Goal: Information Seeking & Learning: Find specific fact

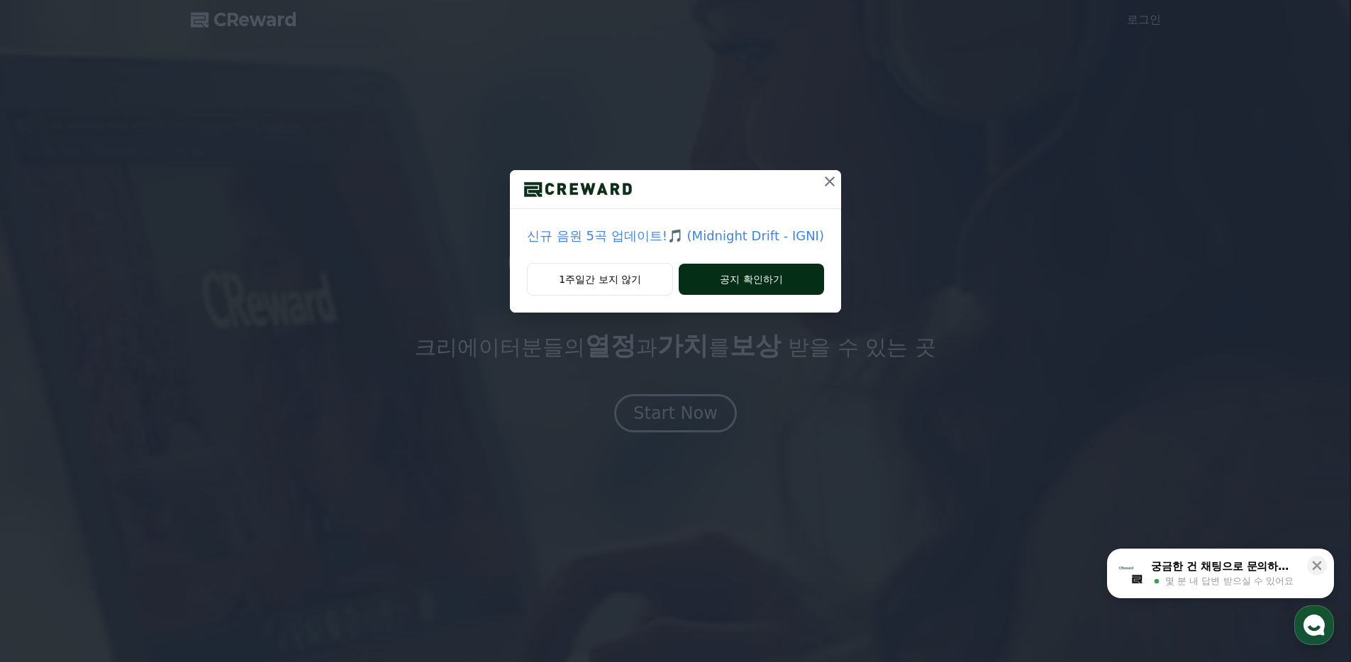
click at [755, 284] on button "공지 확인하기" at bounding box center [751, 279] width 145 height 31
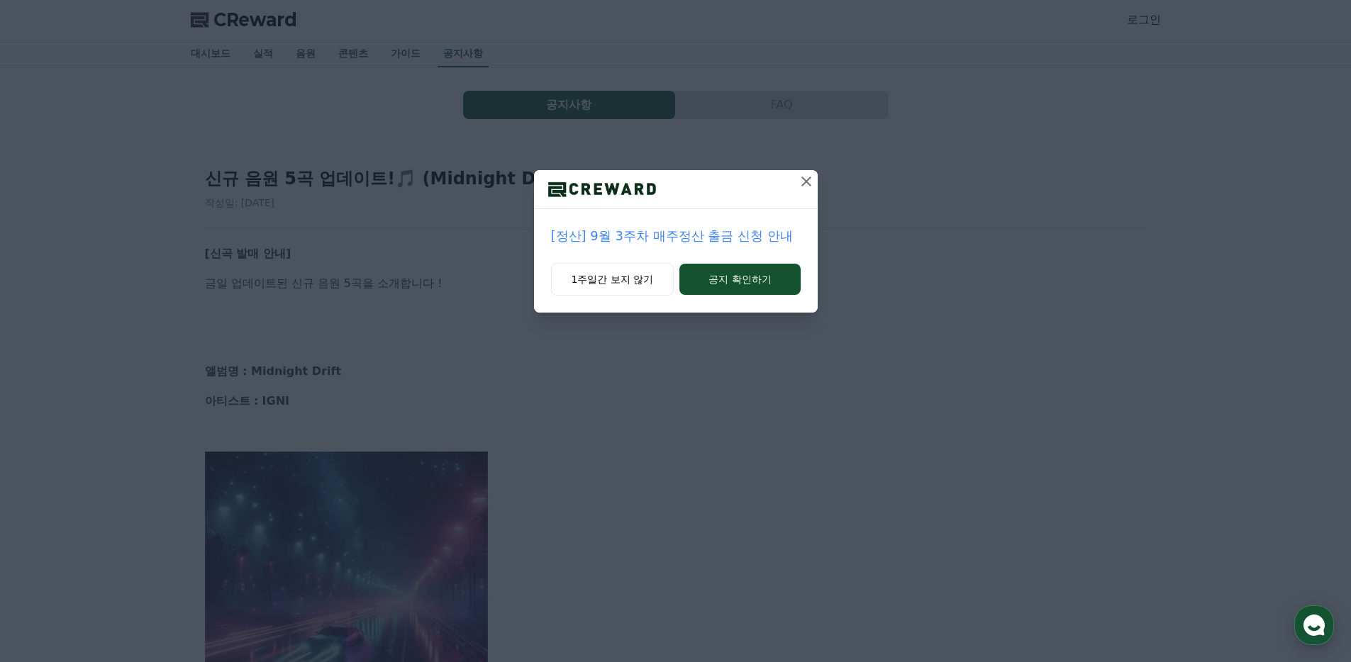
click at [806, 184] on icon at bounding box center [806, 181] width 17 height 17
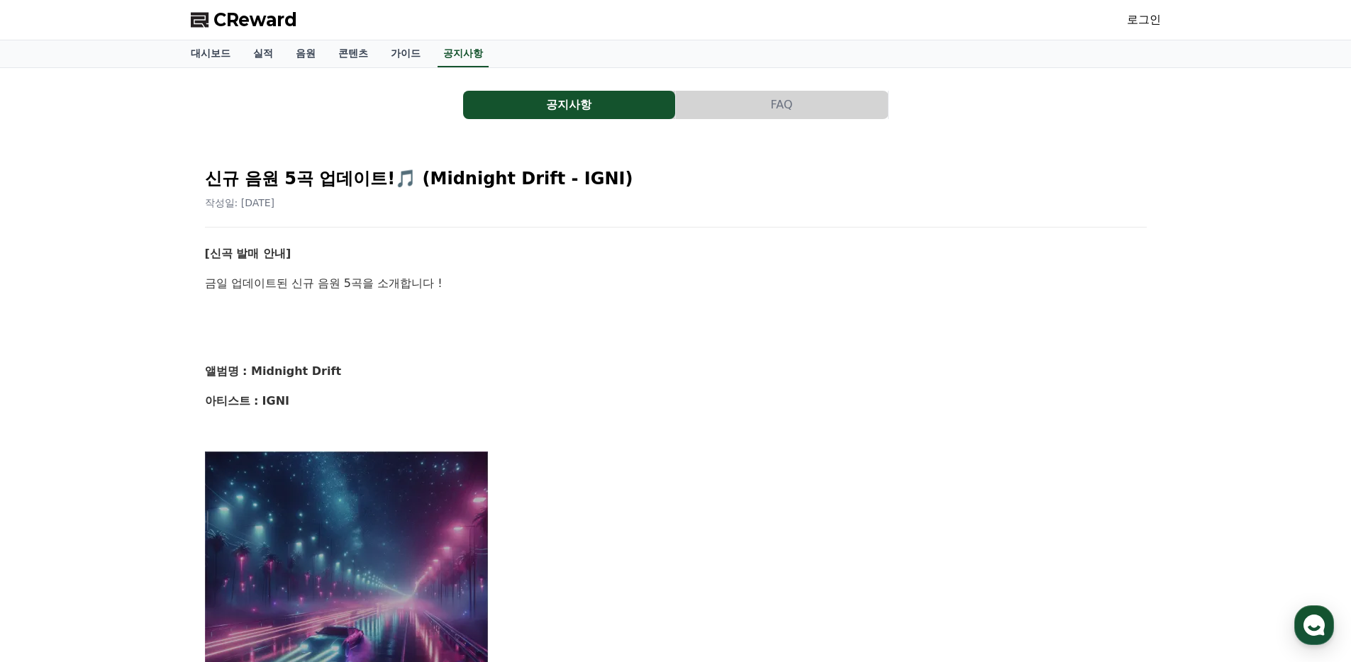
scroll to position [1, 0]
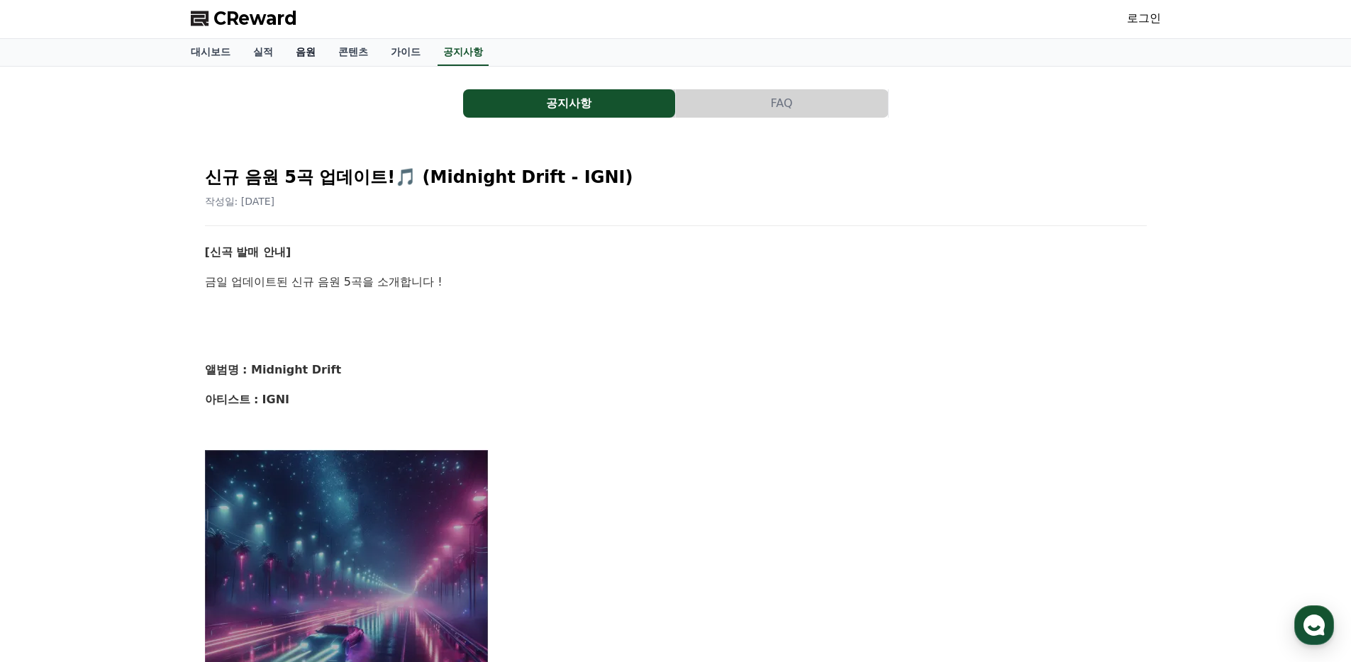
click at [301, 57] on link "음원" at bounding box center [305, 52] width 43 height 27
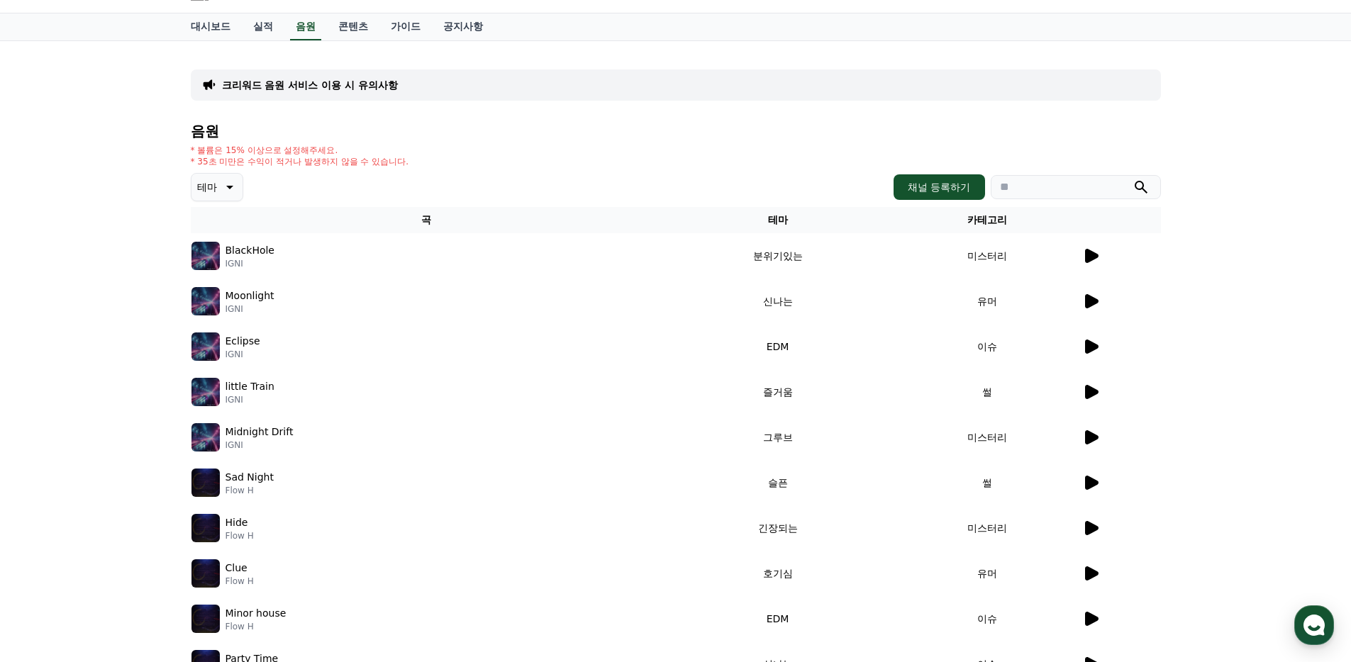
scroll to position [72, 0]
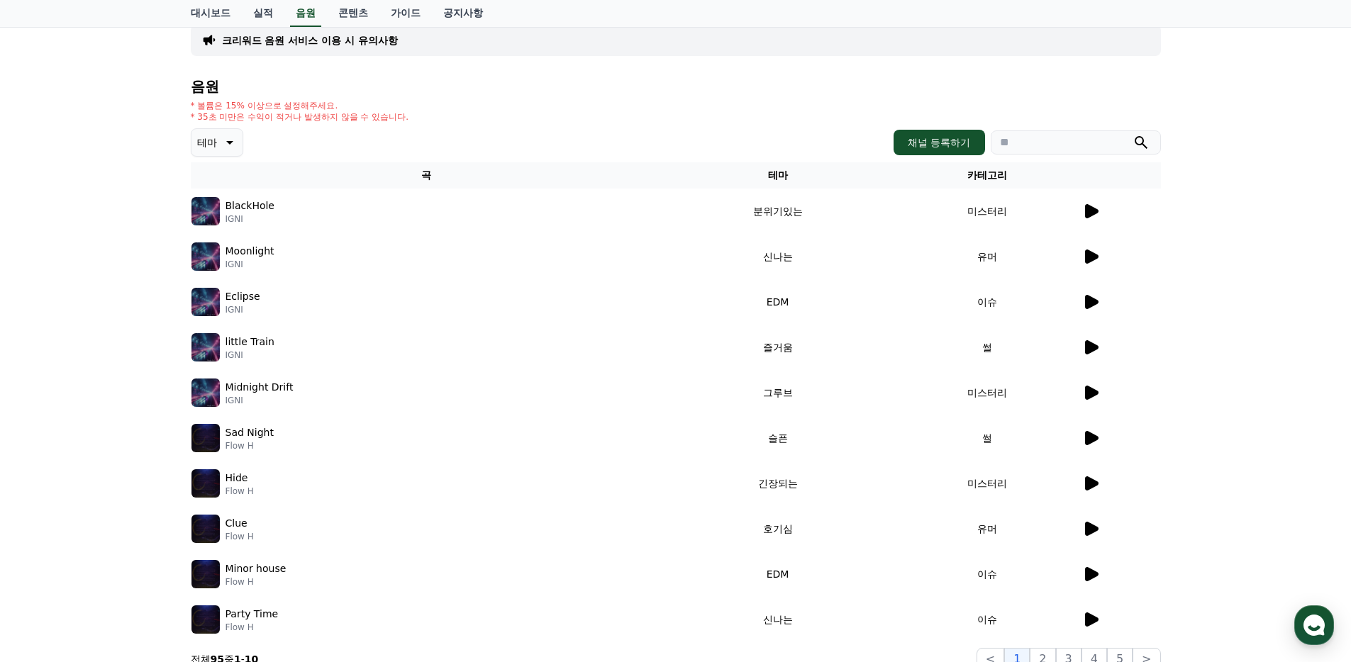
click at [236, 213] on p "IGNI" at bounding box center [250, 218] width 49 height 11
click at [261, 209] on p "BlackHole" at bounding box center [250, 206] width 49 height 15
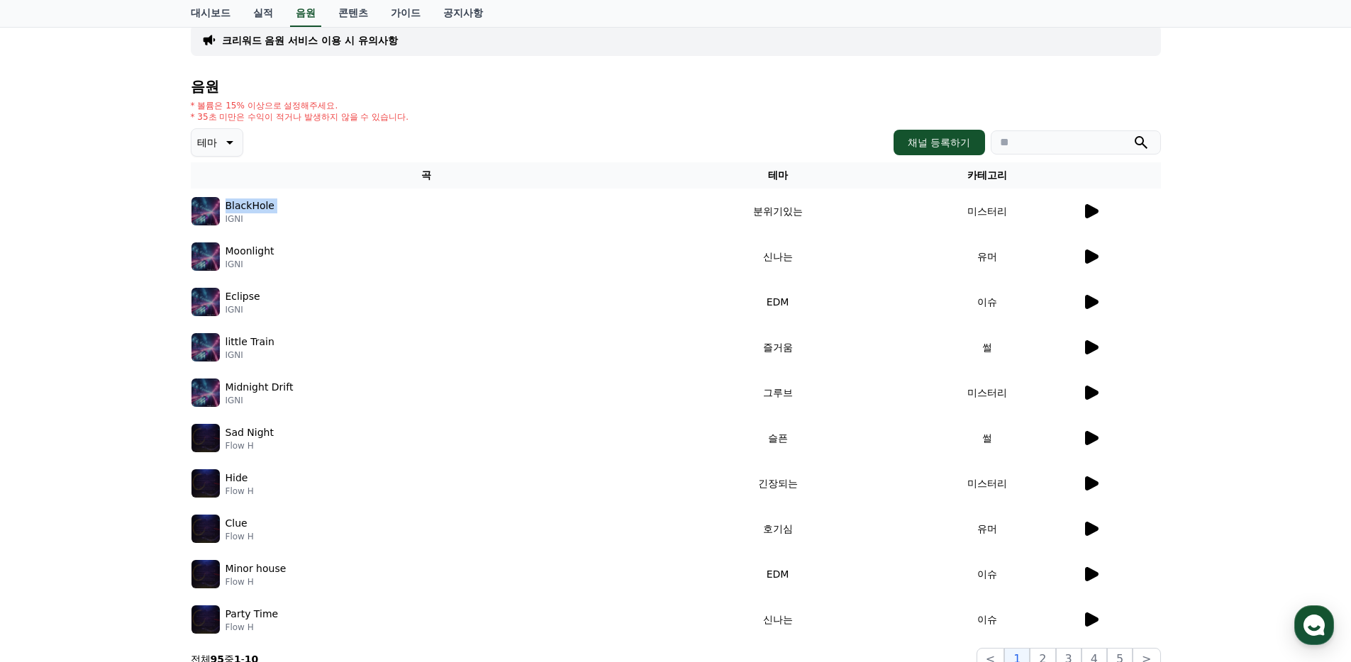
click at [261, 209] on p "BlackHole" at bounding box center [250, 206] width 49 height 15
click at [256, 210] on p "BlackHole" at bounding box center [250, 206] width 49 height 15
click at [250, 213] on p "IGNI" at bounding box center [250, 218] width 49 height 11
click at [284, 205] on div "BlackHole IGNI" at bounding box center [425, 211] width 469 height 28
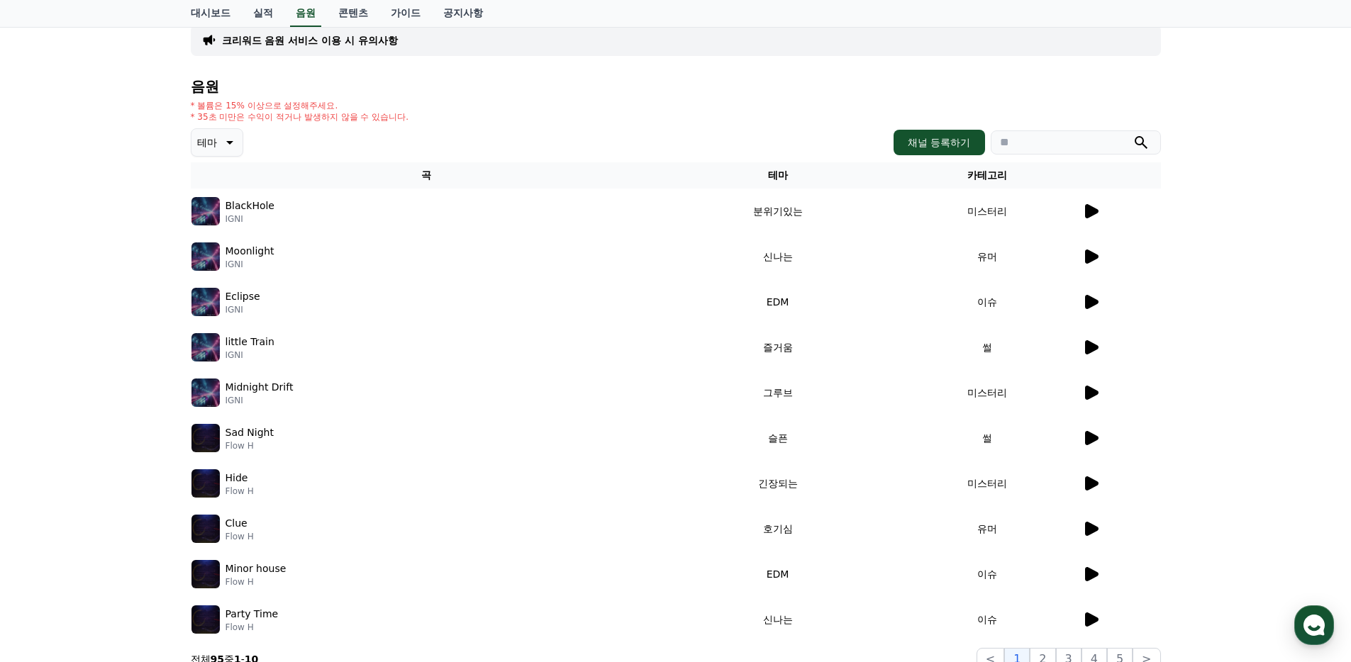
click at [248, 203] on p "BlackHole" at bounding box center [250, 206] width 49 height 15
drag, startPoint x: 248, startPoint y: 203, endPoint x: 292, endPoint y: 205, distance: 44.0
click at [248, 203] on p "BlackHole" at bounding box center [250, 206] width 49 height 15
click at [294, 205] on div "BlackHole IGNI" at bounding box center [425, 211] width 469 height 28
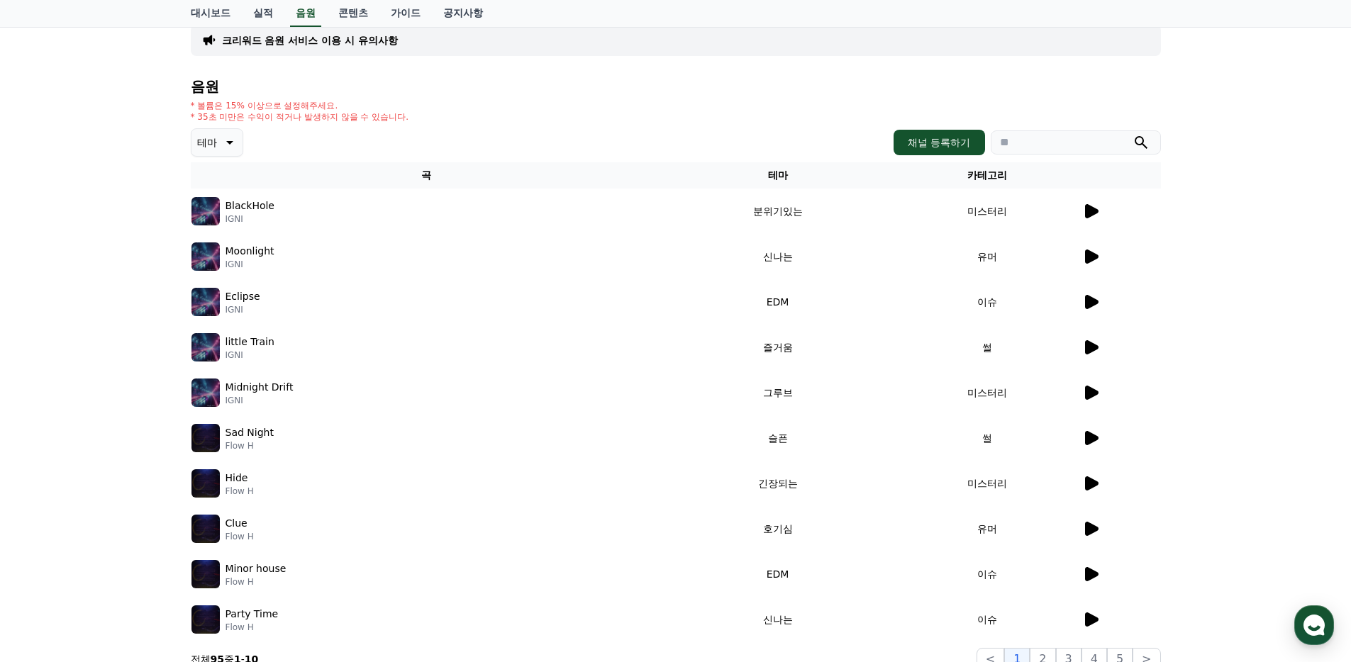
click at [269, 208] on p "BlackHole" at bounding box center [250, 206] width 49 height 15
click at [262, 207] on p "BlackHole" at bounding box center [250, 206] width 49 height 15
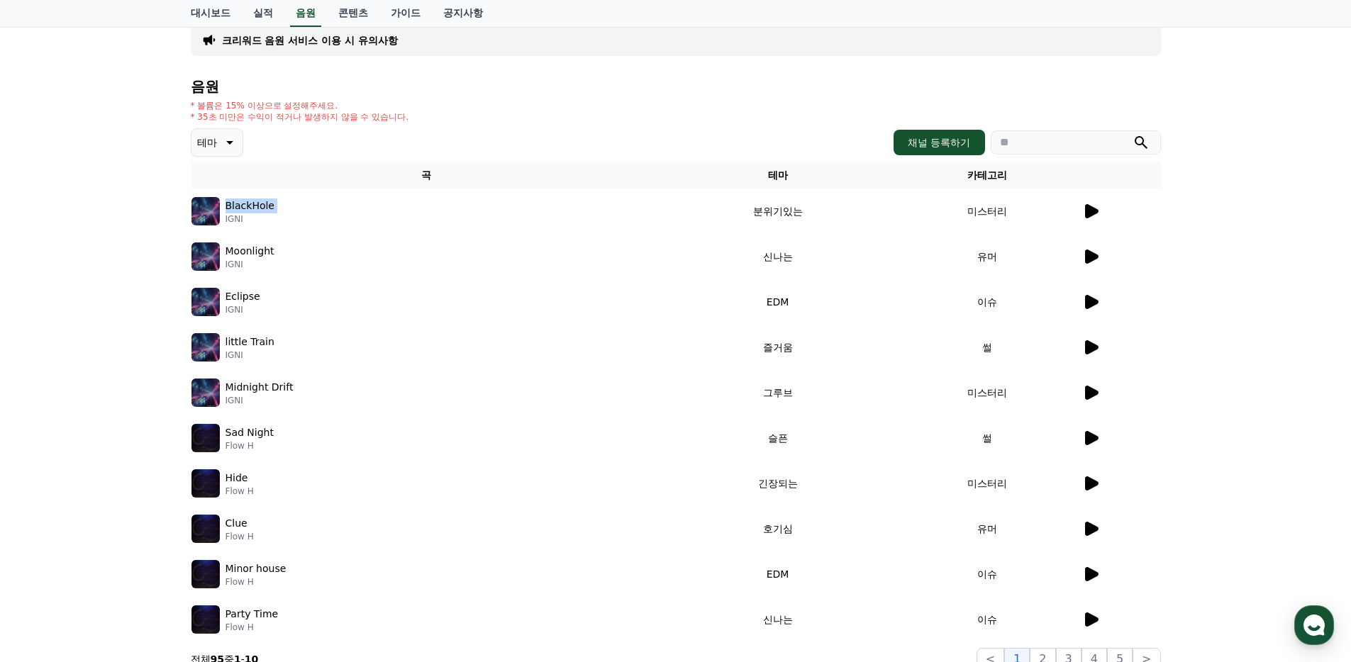
drag, startPoint x: 262, startPoint y: 207, endPoint x: 265, endPoint y: 215, distance: 8.1
click at [262, 207] on p "BlackHole" at bounding box center [250, 206] width 49 height 15
click at [247, 220] on p "IGNI" at bounding box center [250, 218] width 49 height 11
click at [242, 221] on p "IGNI" at bounding box center [250, 218] width 49 height 11
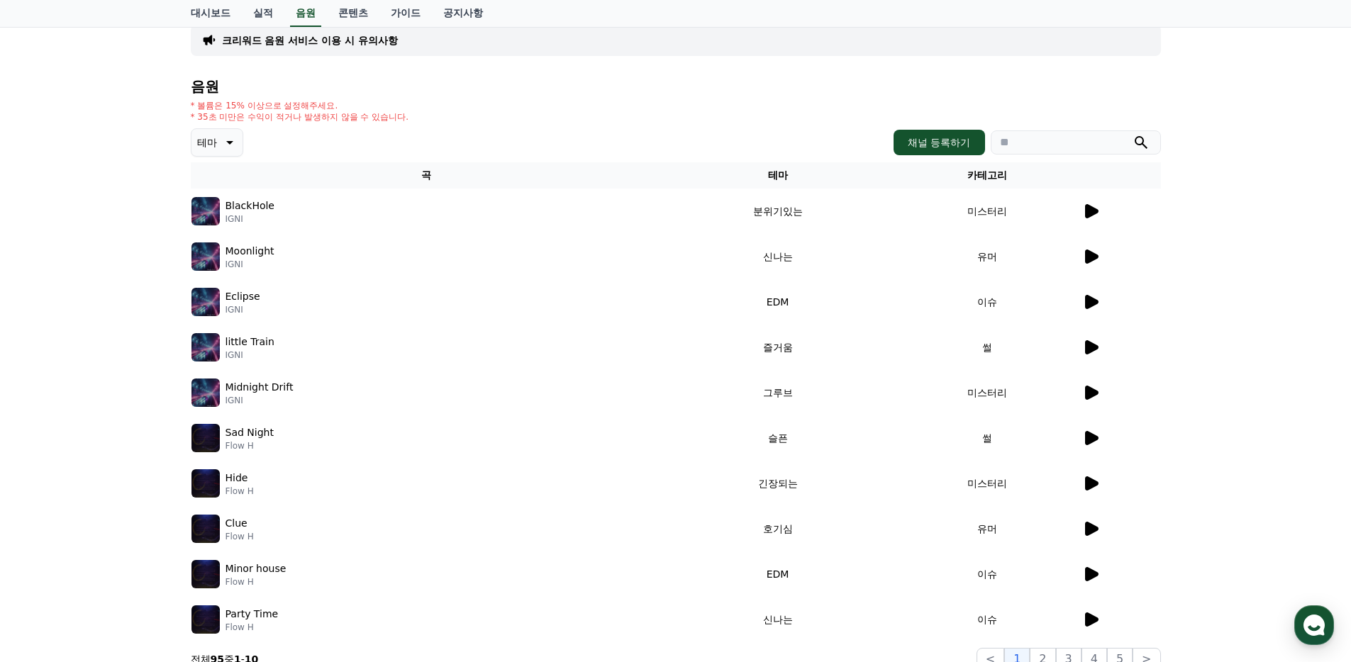
click at [241, 221] on p "IGNI" at bounding box center [250, 218] width 49 height 11
click at [238, 221] on p "IGNI" at bounding box center [250, 218] width 49 height 11
click at [239, 221] on p "IGNI" at bounding box center [250, 218] width 49 height 11
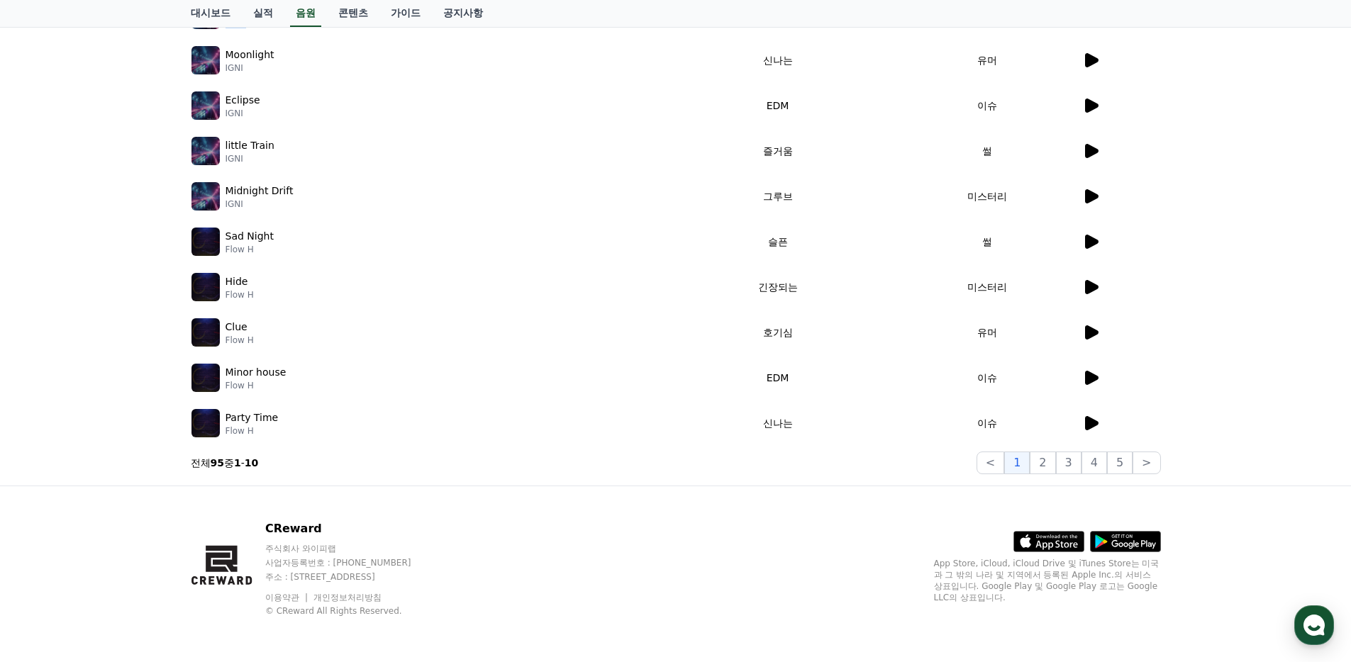
scroll to position [0, 0]
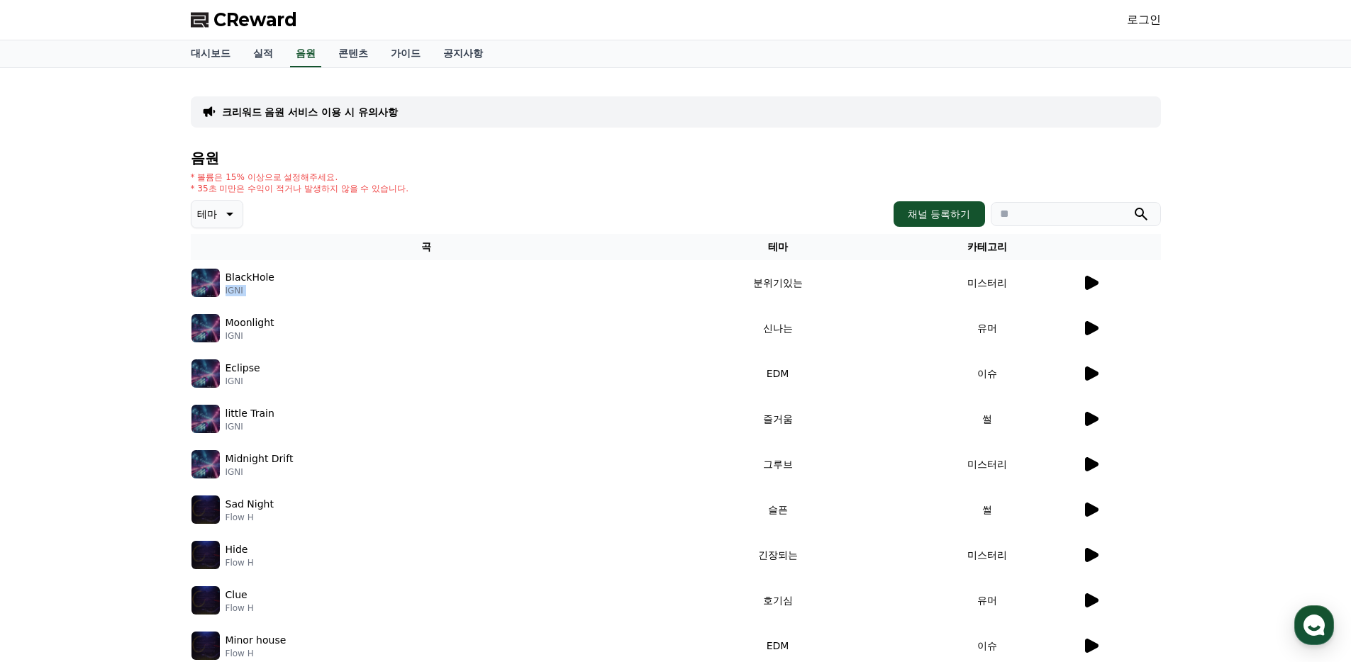
click at [1093, 284] on icon at bounding box center [1091, 283] width 13 height 14
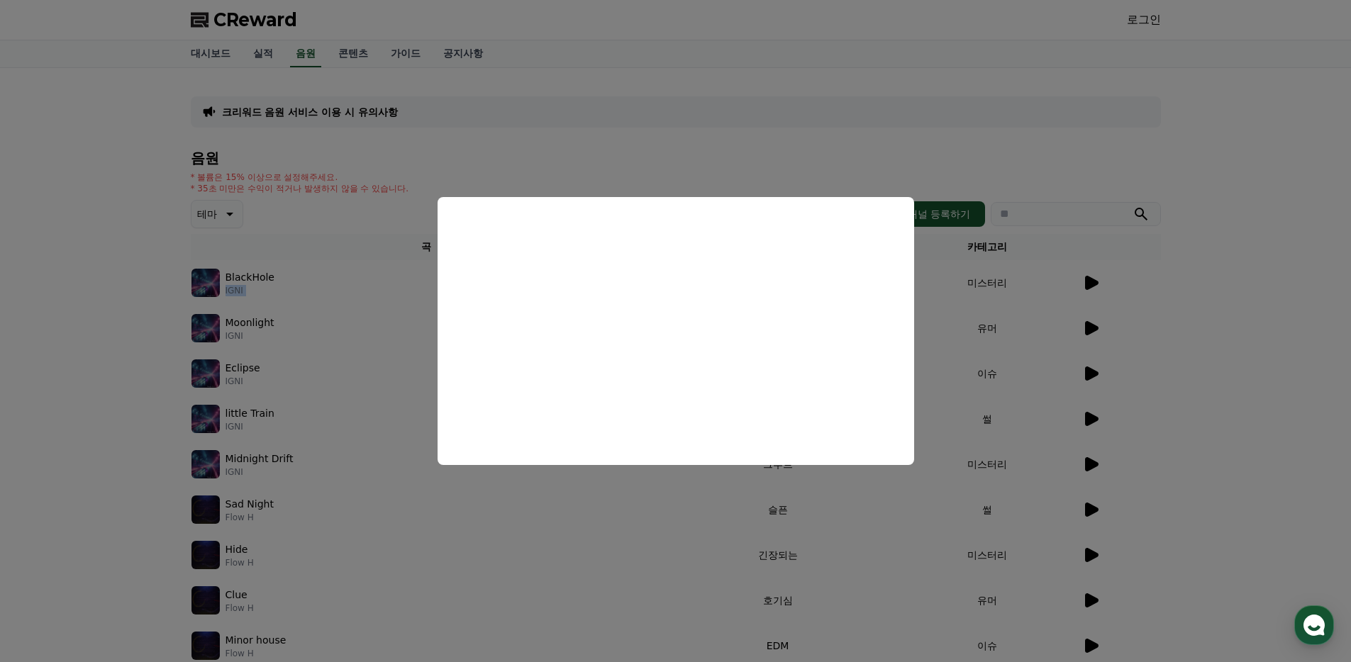
click at [574, 160] on button "close modal" at bounding box center [675, 331] width 1351 height 662
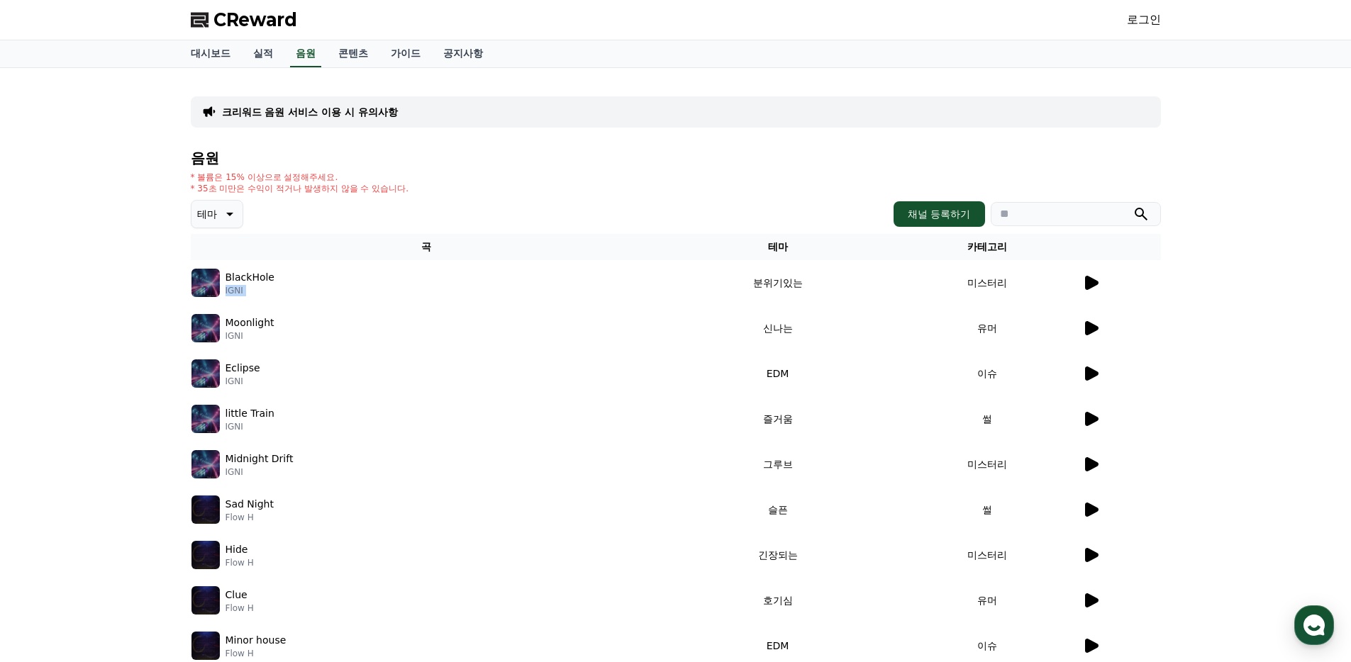
click at [240, 272] on p "BlackHole" at bounding box center [250, 277] width 49 height 15
click at [260, 270] on p "BlackHole" at bounding box center [250, 277] width 49 height 15
click at [254, 273] on p "BlackHole" at bounding box center [250, 277] width 49 height 15
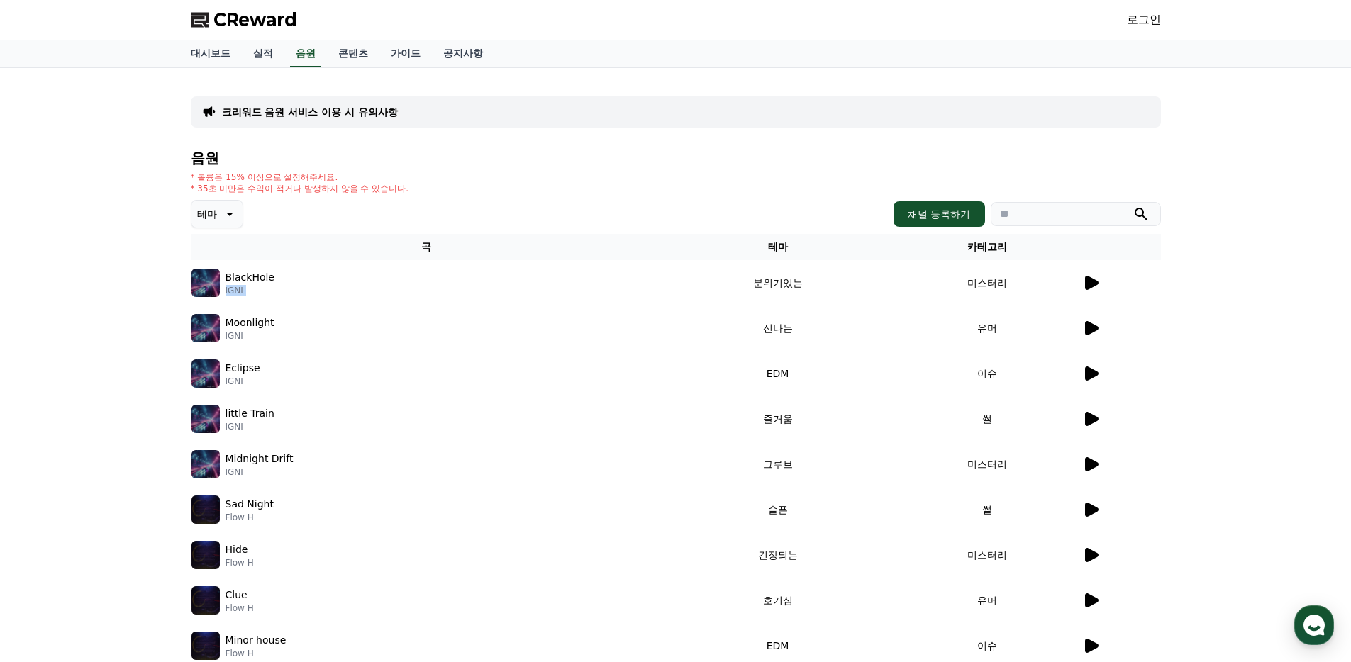
click at [254, 273] on p "BlackHole" at bounding box center [250, 277] width 49 height 15
copy p "BlackHole"
click at [228, 293] on p "IGNI" at bounding box center [250, 290] width 49 height 11
copy p "IGNI"
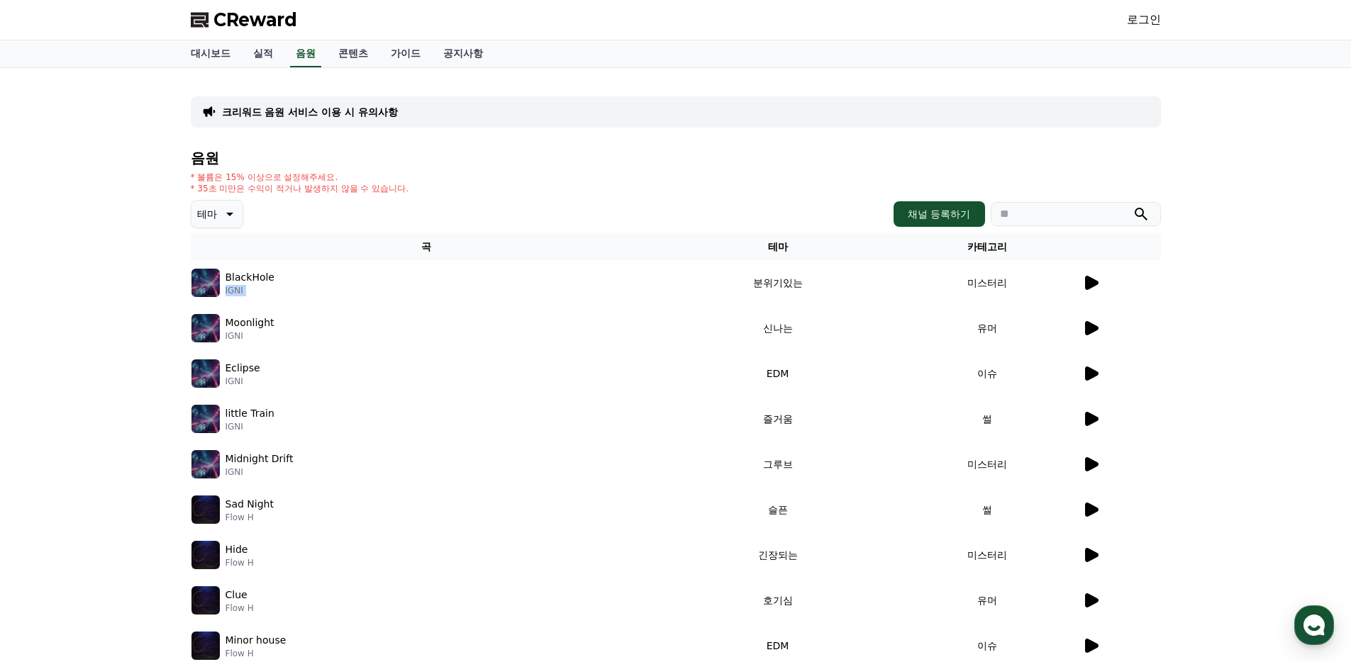
click at [247, 321] on p "Moonlight" at bounding box center [250, 323] width 49 height 15
copy p "Moonlight"
click at [246, 370] on p "Eclipse" at bounding box center [243, 368] width 35 height 15
click at [246, 369] on p "Eclipse" at bounding box center [243, 368] width 35 height 15
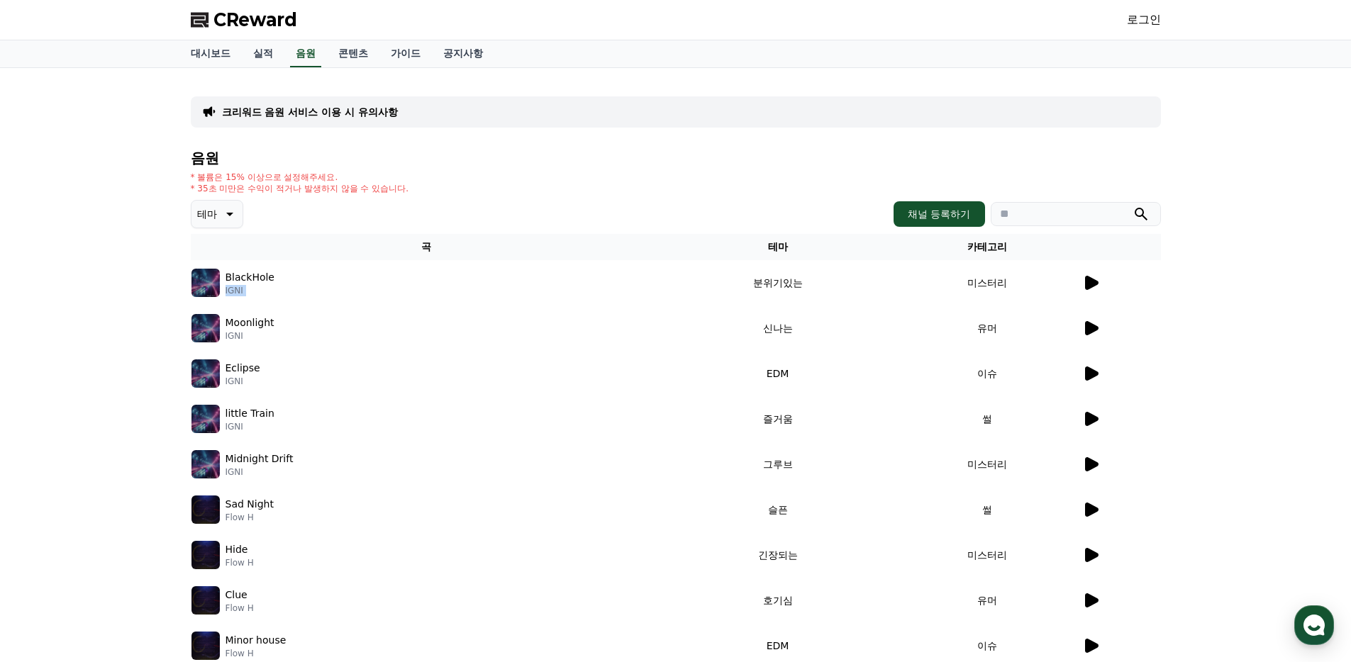
copy p "Eclipse"
click at [237, 379] on p "IGNI" at bounding box center [243, 381] width 35 height 11
copy p "IGNI"
click at [753, 106] on div "크리워드 음원 서비스 이용 시 유의사항" at bounding box center [676, 111] width 970 height 31
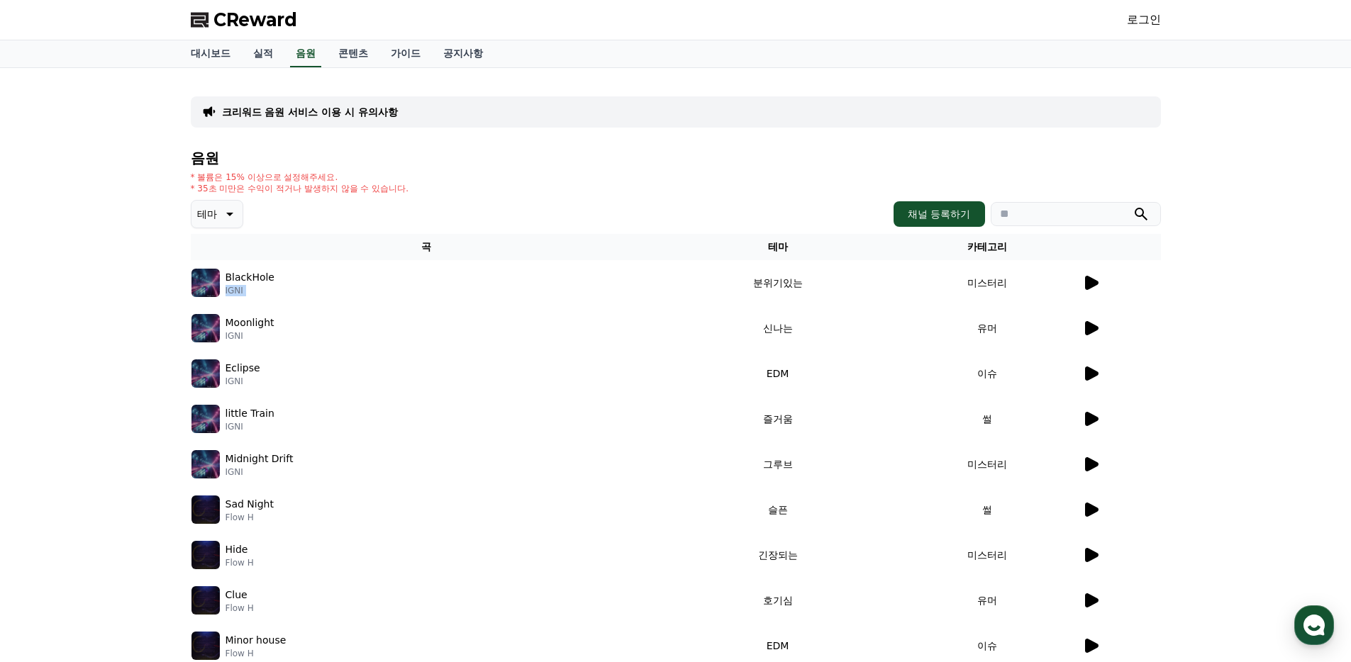
click at [253, 413] on p "little Train" at bounding box center [250, 413] width 49 height 15
copy div "little Train"
click at [227, 430] on p "IGNI" at bounding box center [250, 426] width 49 height 11
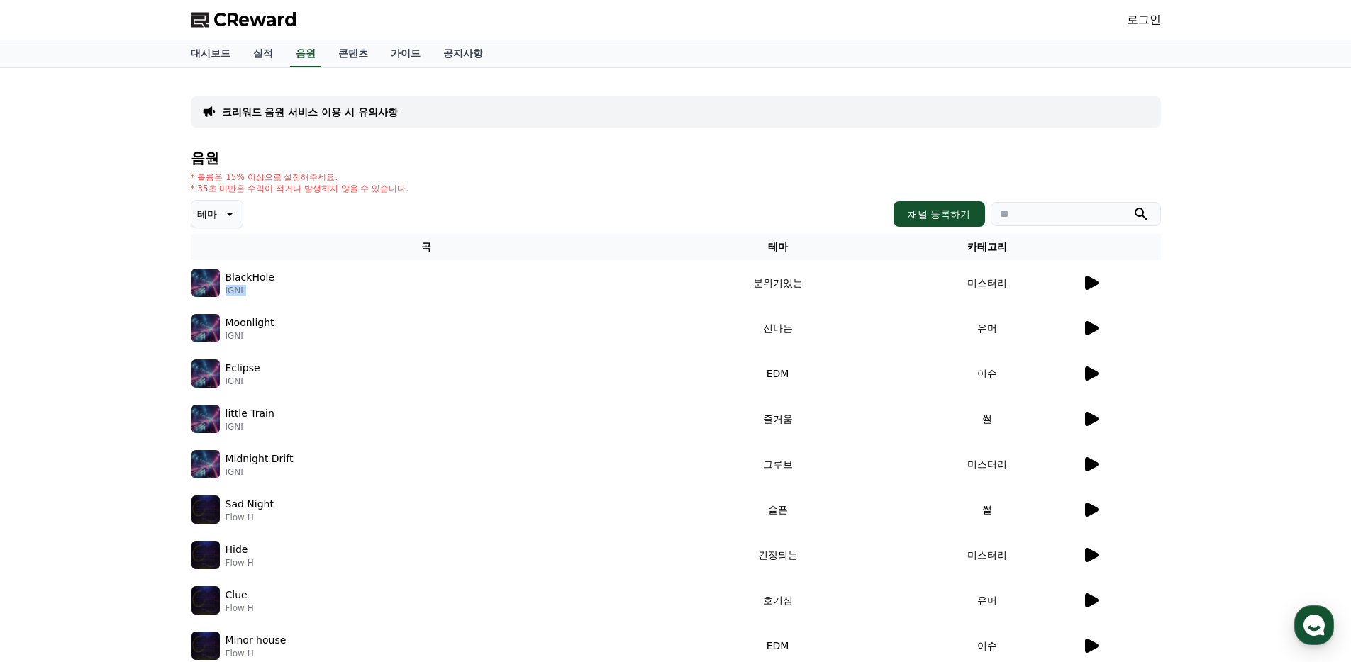
click at [227, 430] on p "IGNI" at bounding box center [250, 426] width 49 height 11
copy p "IGNI"
click at [259, 457] on p "Midnight Drift" at bounding box center [260, 459] width 68 height 15
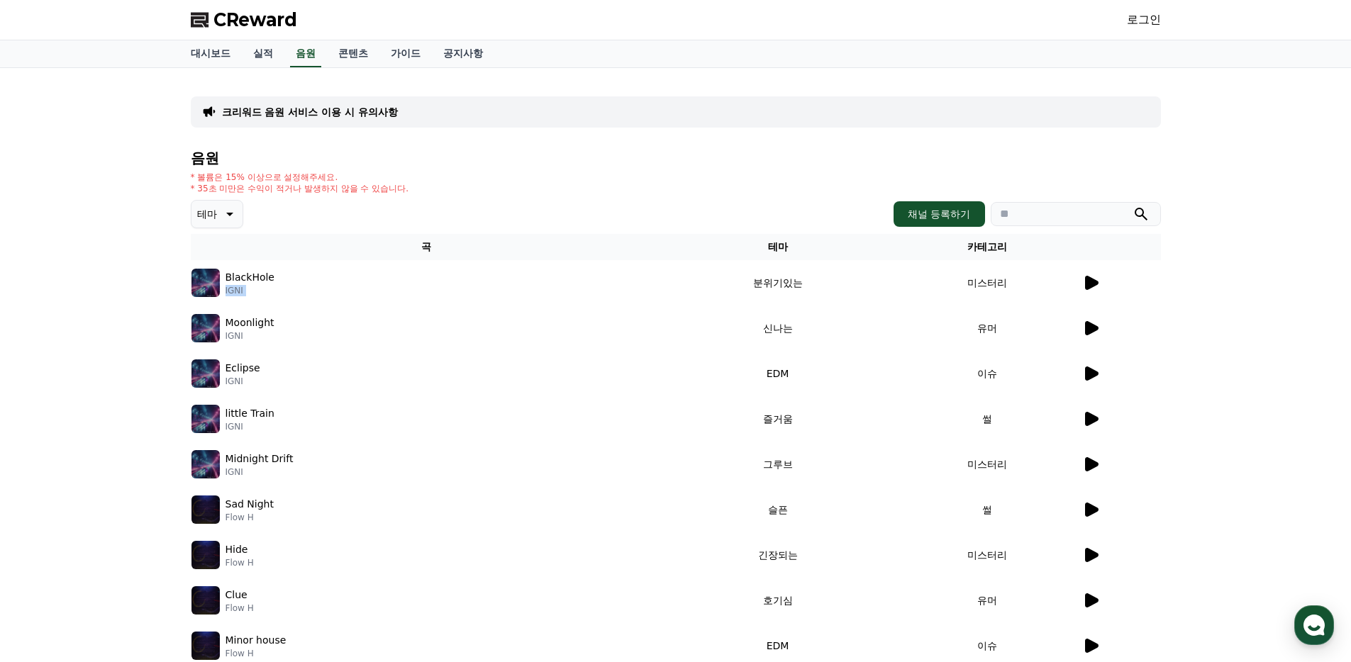
copy div "Midnight Drift"
click at [606, 254] on th "곡" at bounding box center [426, 247] width 471 height 26
drag, startPoint x: 276, startPoint y: 506, endPoint x: 236, endPoint y: 507, distance: 39.7
click at [228, 503] on div "Sad Night Flow H" at bounding box center [425, 510] width 469 height 28
copy p "ad Night"
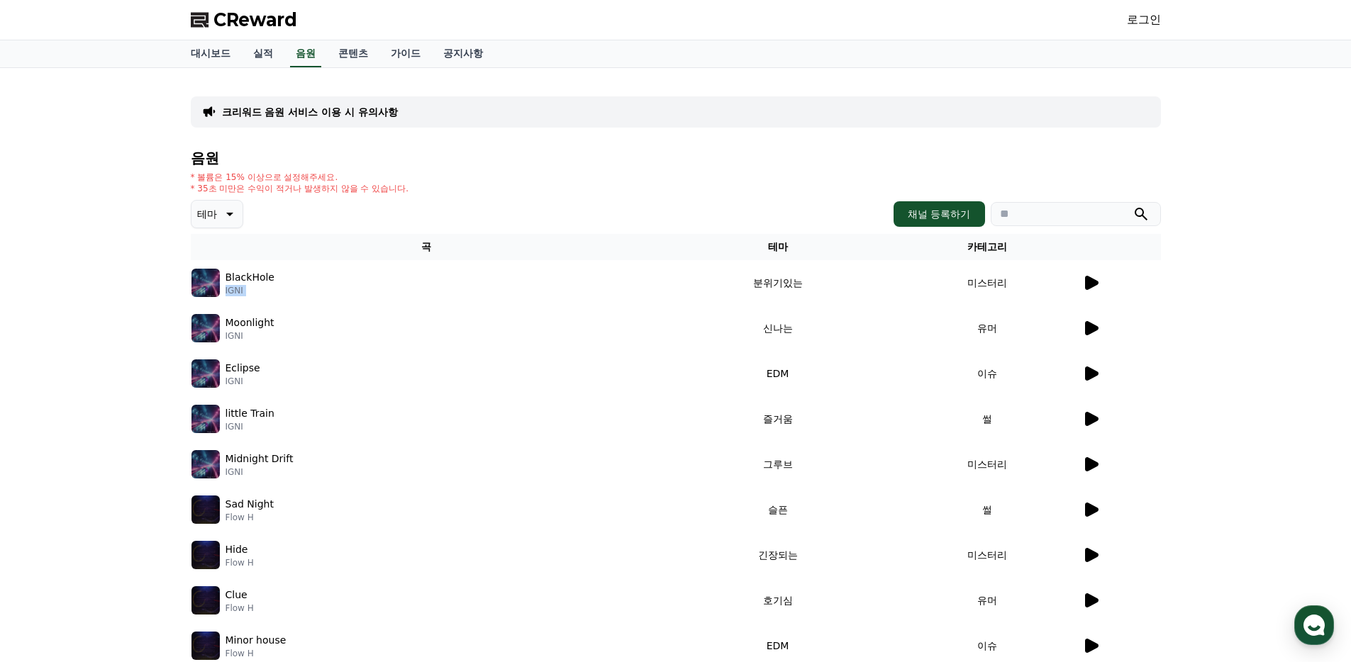
click at [243, 515] on p "Flow H" at bounding box center [250, 517] width 48 height 11
click at [243, 508] on p "Sad Night" at bounding box center [250, 504] width 48 height 15
copy div "Sad Night"
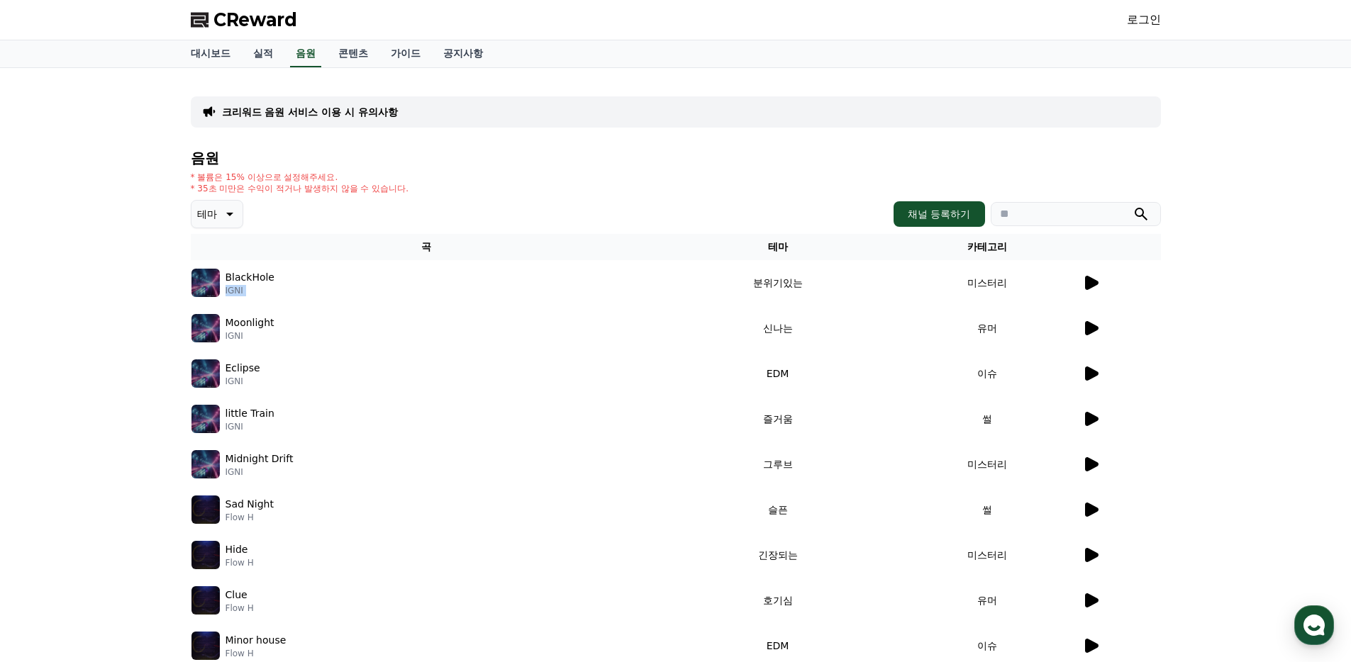
click at [239, 515] on p "Flow H" at bounding box center [250, 517] width 48 height 11
click at [628, 125] on div "크리워드 음원 서비스 이용 시 유의사항" at bounding box center [676, 111] width 970 height 31
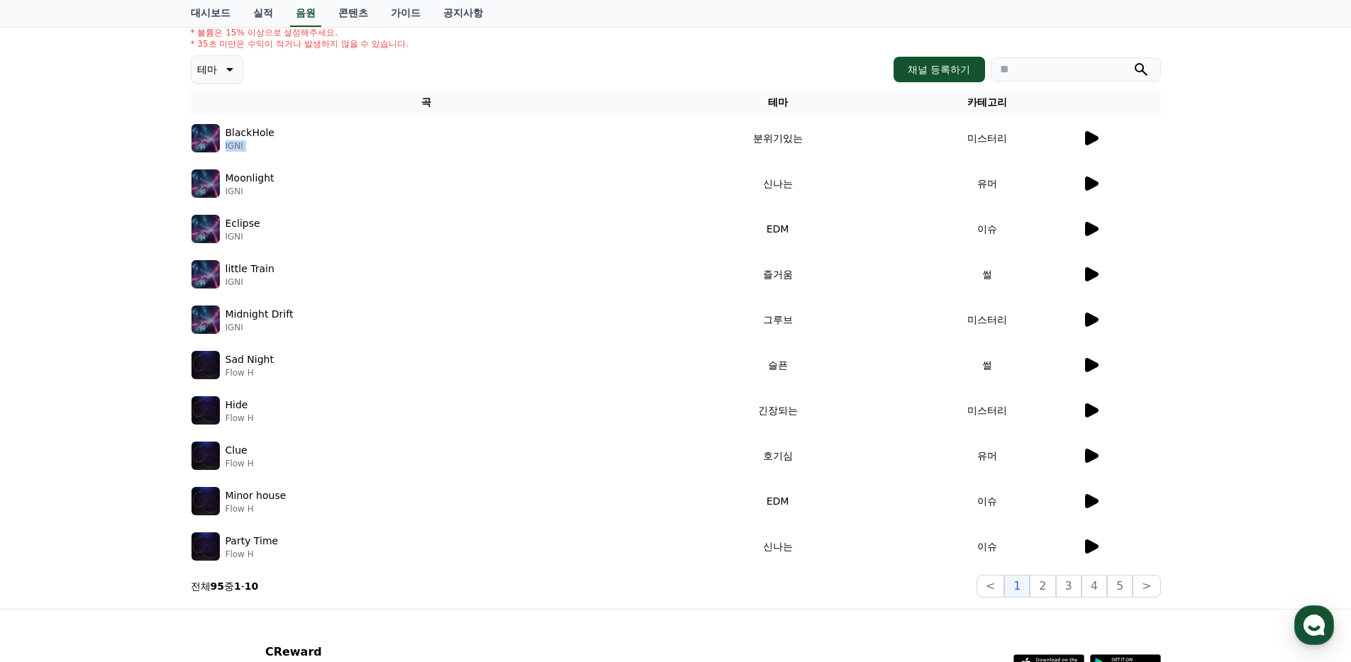
scroll to position [194, 0]
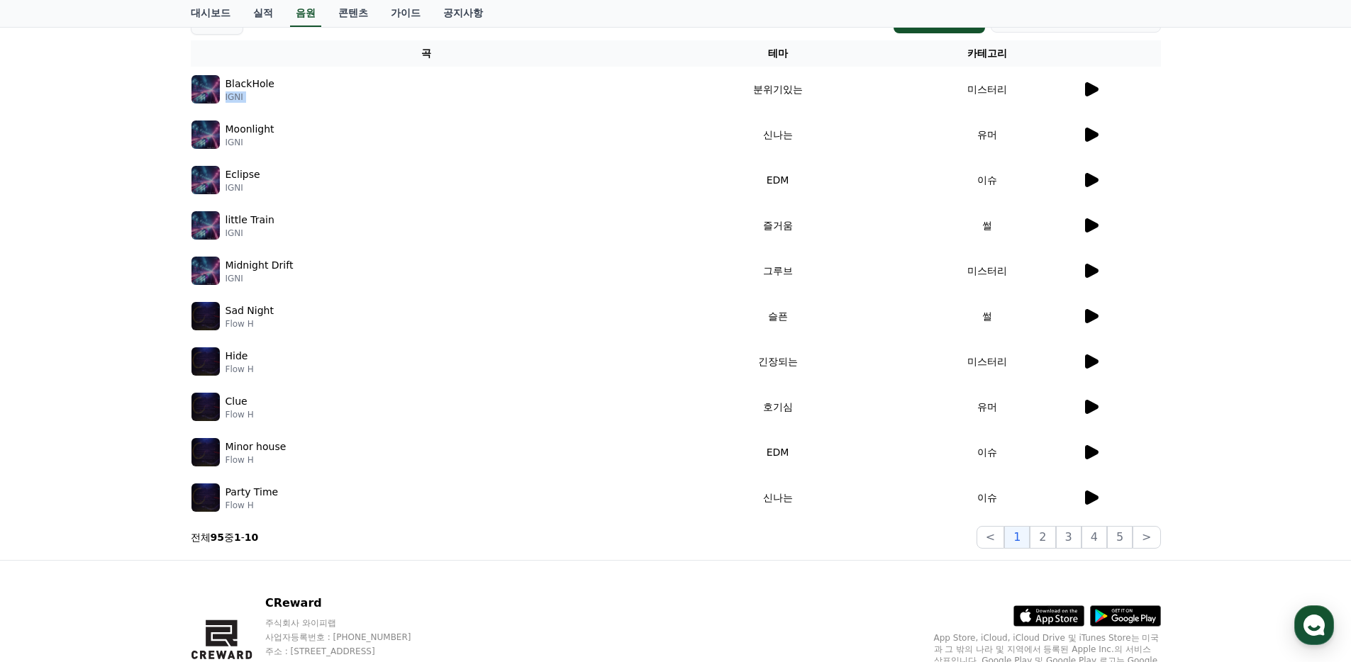
click at [237, 350] on p "Hide" at bounding box center [237, 356] width 23 height 15
click at [240, 403] on p "Clue" at bounding box center [237, 401] width 22 height 15
